Goal: Task Accomplishment & Management: Manage account settings

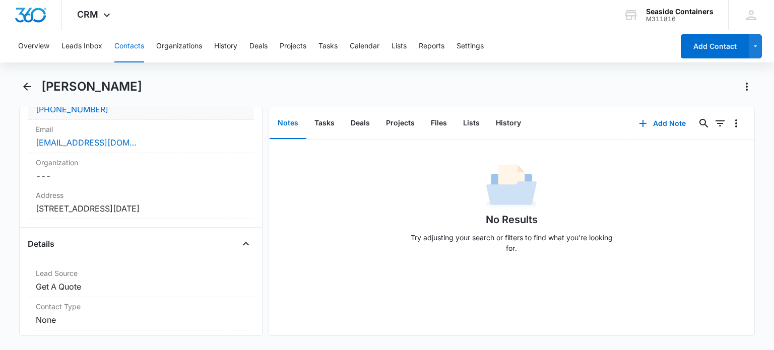
scroll to position [353, 0]
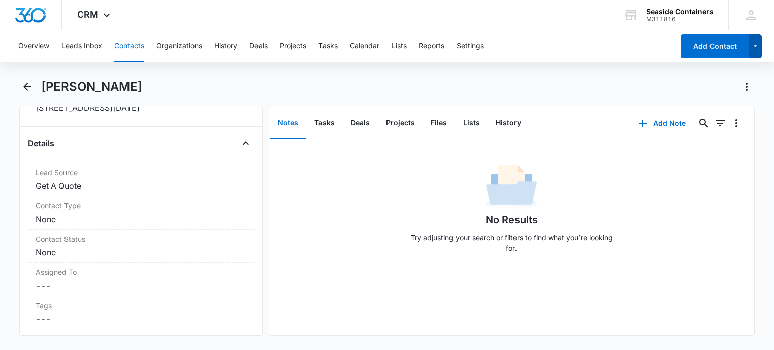
click at [755, 49] on icon "button" at bounding box center [755, 46] width 9 height 12
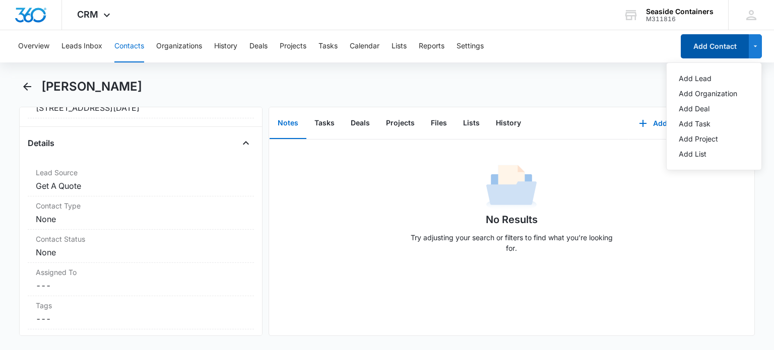
click at [718, 45] on button "Add Contact" at bounding box center [715, 46] width 68 height 24
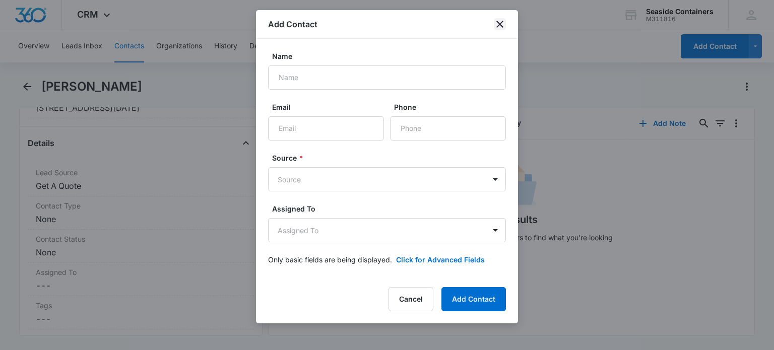
click at [498, 24] on icon "close" at bounding box center [500, 24] width 12 height 12
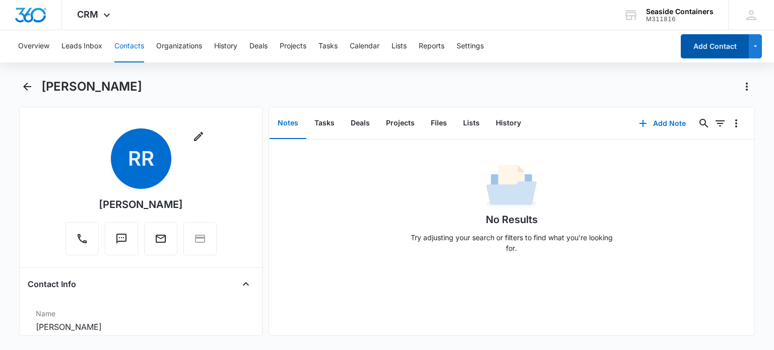
scroll to position [0, 0]
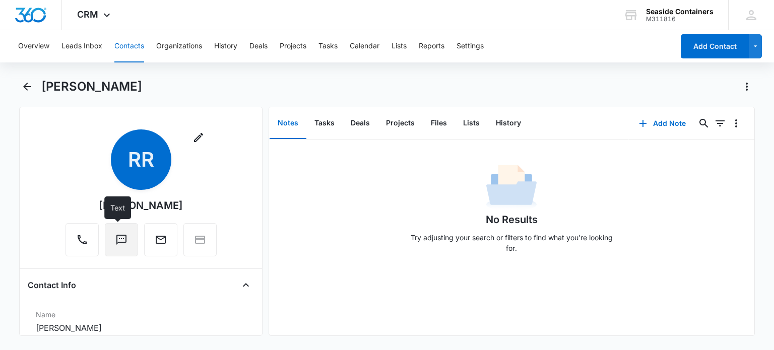
click at [116, 237] on icon "Text" at bounding box center [121, 240] width 12 height 12
click at [26, 144] on div "Remove RR [PERSON_NAME] Contact Info Name Cancel Save Changes [PERSON_NAME] Pho…" at bounding box center [140, 221] width 243 height 229
click at [25, 85] on icon "Back" at bounding box center [27, 87] width 8 height 8
click at [115, 239] on icon "Text" at bounding box center [121, 240] width 12 height 12
